Goal: Find contact information: Find contact information

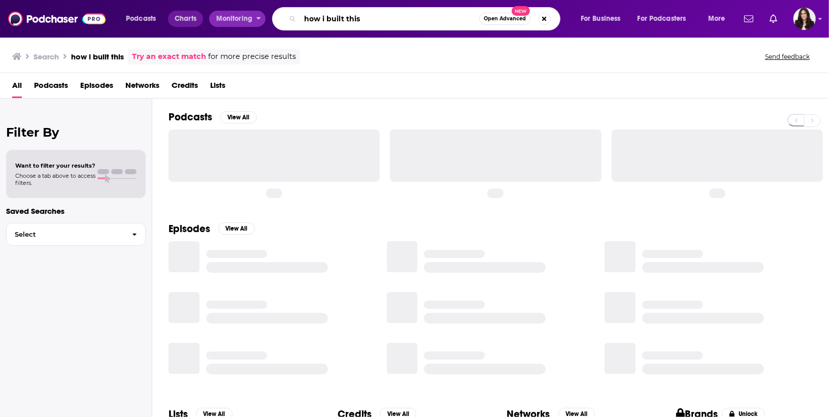
drag, startPoint x: 371, startPoint y: 14, endPoint x: 180, endPoint y: 12, distance: 191.5
click at [180, 12] on div "Podcasts Charts Monitoring how i built this Open Advanced New For Business For …" at bounding box center [427, 18] width 617 height 23
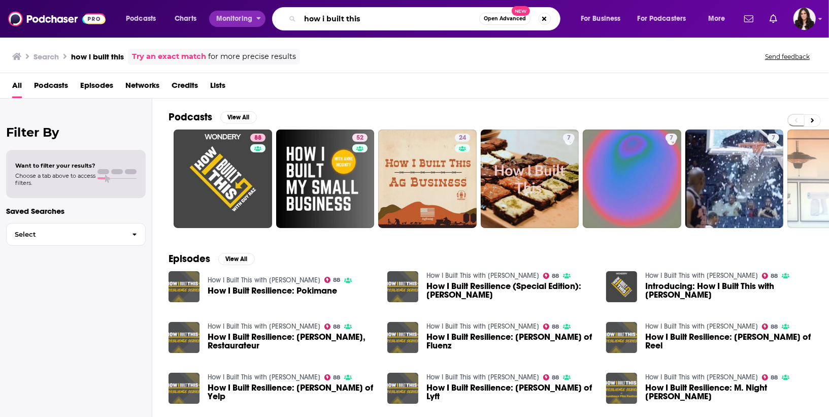
drag, startPoint x: 397, startPoint y: 24, endPoint x: 215, endPoint y: 16, distance: 182.5
click at [215, 16] on div "Podcasts Charts Monitoring how i built this Open Advanced New For Business For …" at bounding box center [427, 18] width 617 height 23
type input "R&B money"
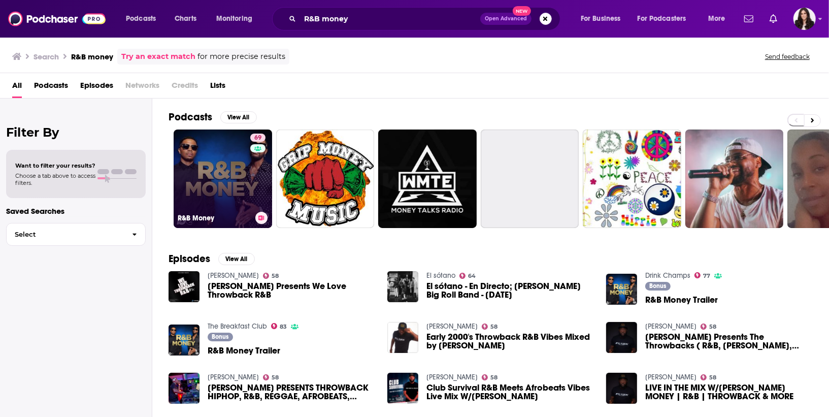
click at [237, 163] on link "69 R&B Money" at bounding box center [223, 179] width 99 height 99
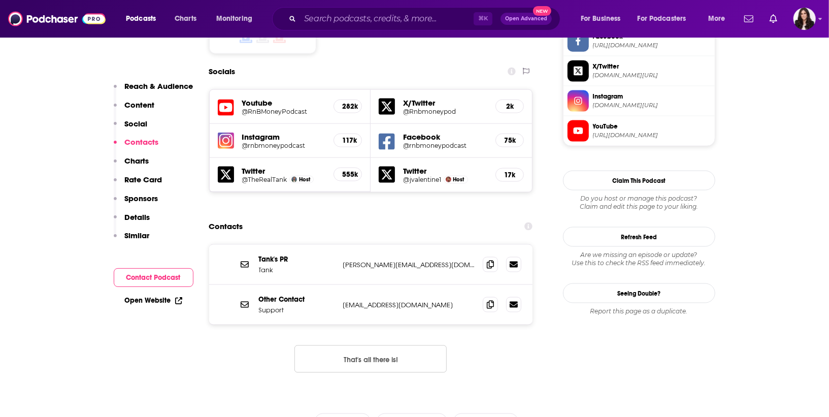
scroll to position [866, 0]
click at [318, 217] on div "Contacts" at bounding box center [371, 226] width 324 height 19
drag, startPoint x: 318, startPoint y: 171, endPoint x: 312, endPoint y: 196, distance: 26.2
click at [313, 217] on section "Contacts Tank's PR Tank [PERSON_NAME][EMAIL_ADDRESS][DOMAIN_NAME] [PERSON_NAME]…" at bounding box center [371, 303] width 324 height 172
click at [358, 346] on button "That's all there is!" at bounding box center [371, 359] width 152 height 27
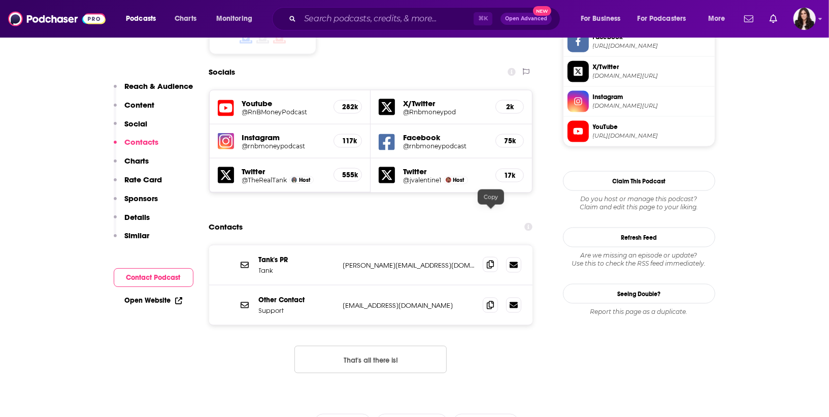
click at [491, 261] on icon at bounding box center [490, 265] width 7 height 8
click at [489, 261] on icon at bounding box center [490, 265] width 7 height 8
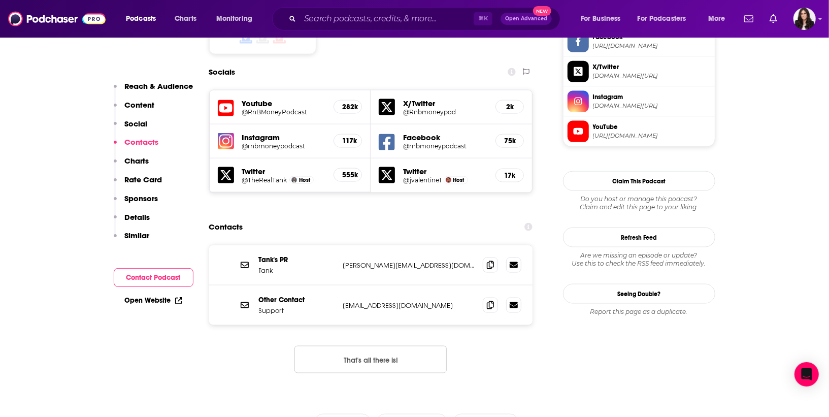
scroll to position [868, 0]
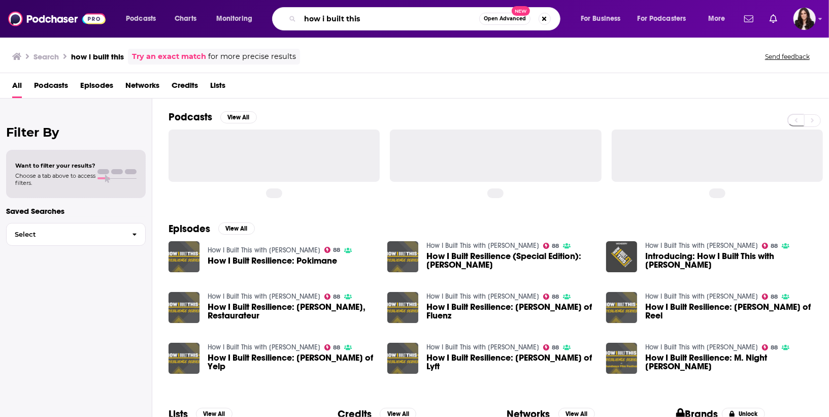
drag, startPoint x: 388, startPoint y: 26, endPoint x: 147, endPoint y: 7, distance: 241.5
click at [147, 7] on div "Podcasts Charts Monitoring how i built this Open Advanced New For Business For …" at bounding box center [427, 18] width 617 height 23
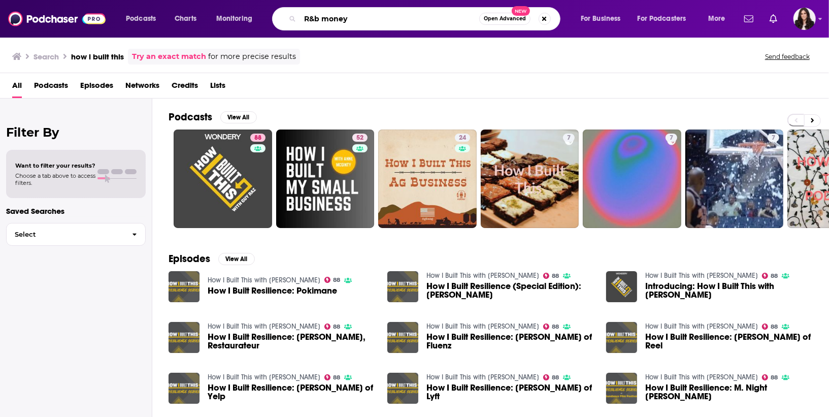
type input "R&b money"
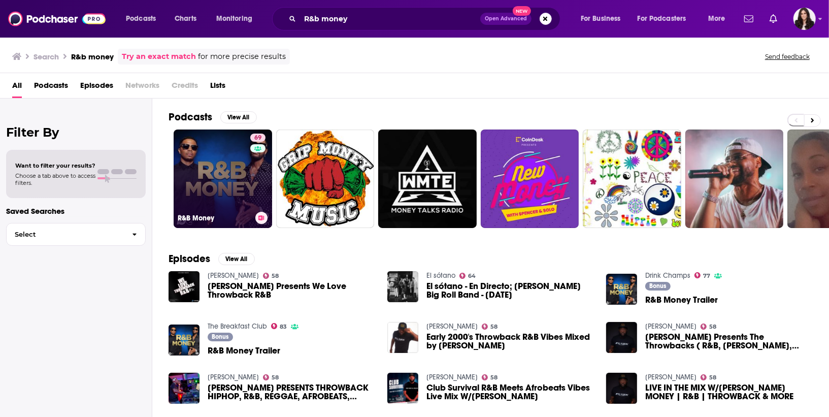
click at [238, 174] on link "69 R&B Money" at bounding box center [223, 179] width 99 height 99
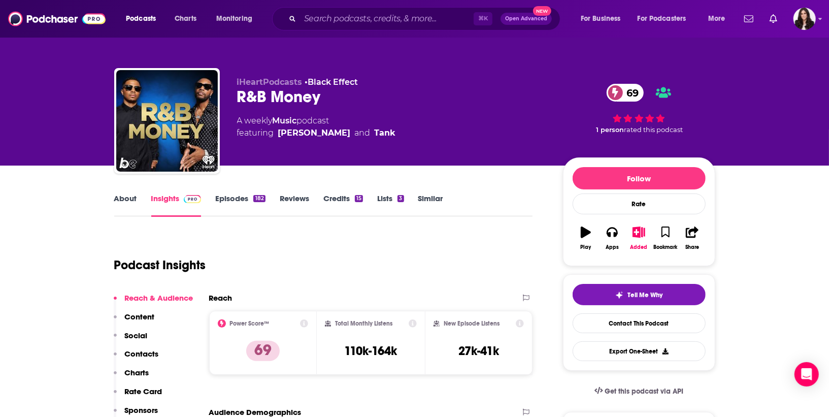
click at [123, 202] on link "About" at bounding box center [125, 205] width 23 height 23
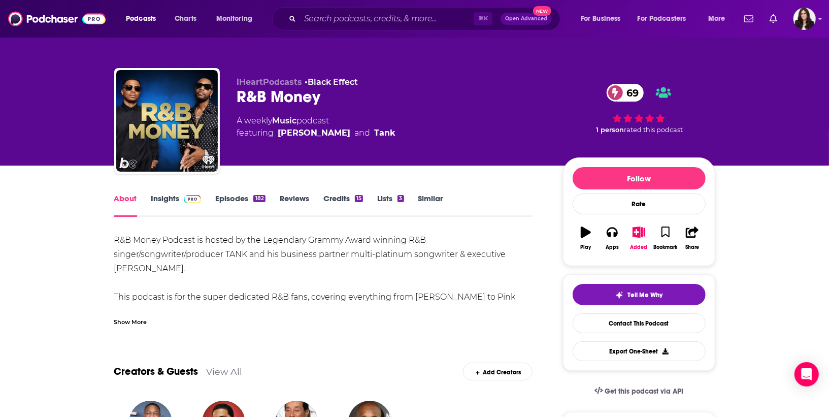
click at [140, 321] on div "Show More" at bounding box center [130, 321] width 33 height 10
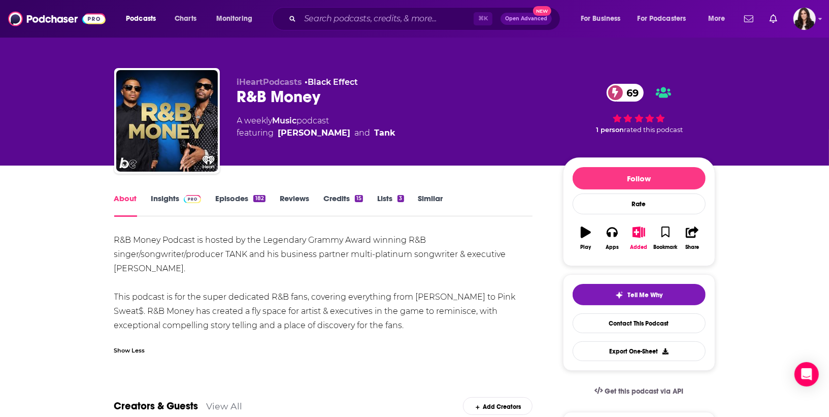
click at [316, 282] on div "R&B Money Podcast is hosted by the Legendary Grammy Award winning R&B singer/so…" at bounding box center [323, 283] width 419 height 100
